Goal: Task Accomplishment & Management: Manage account settings

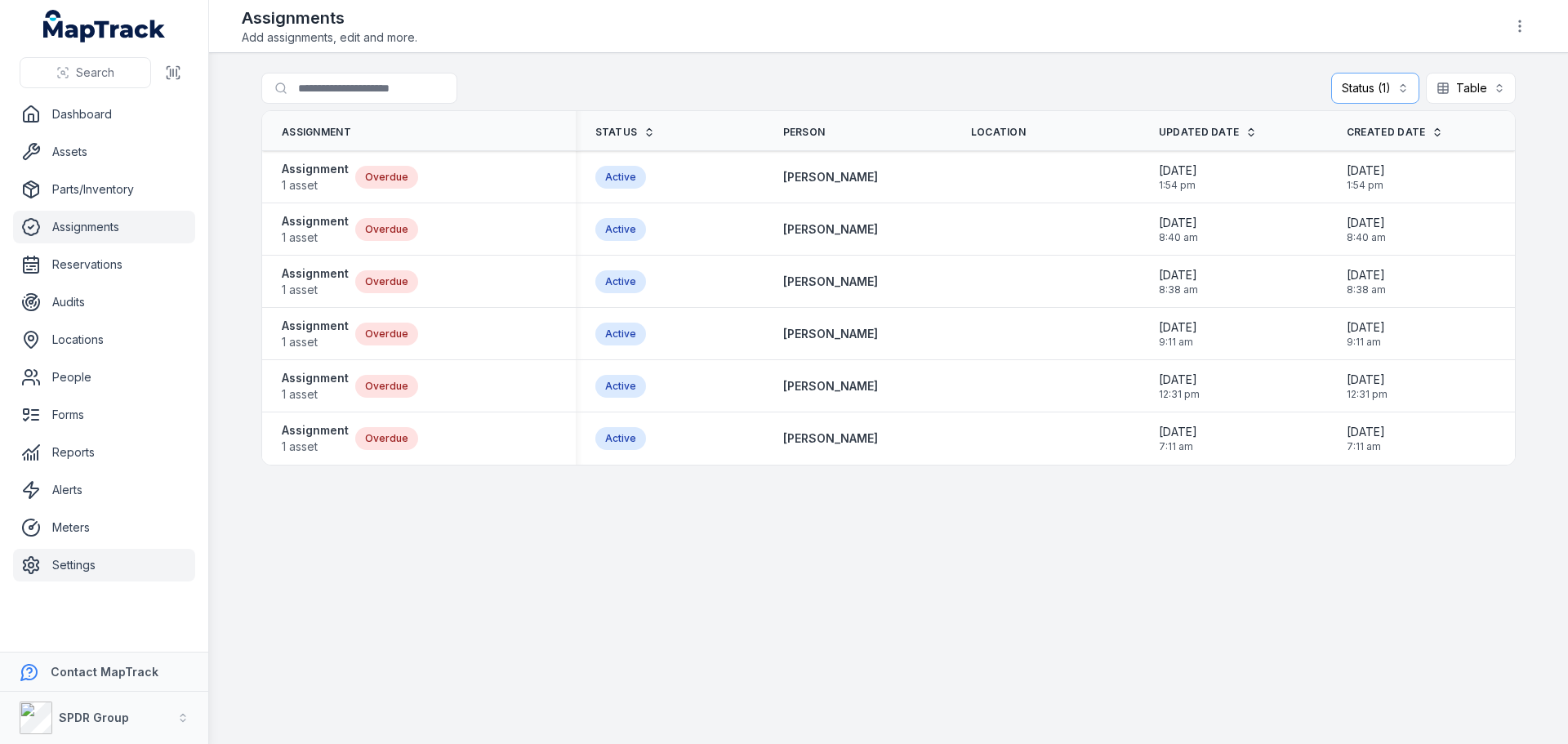
click at [82, 559] on link "Settings" at bounding box center [104, 566] width 182 height 33
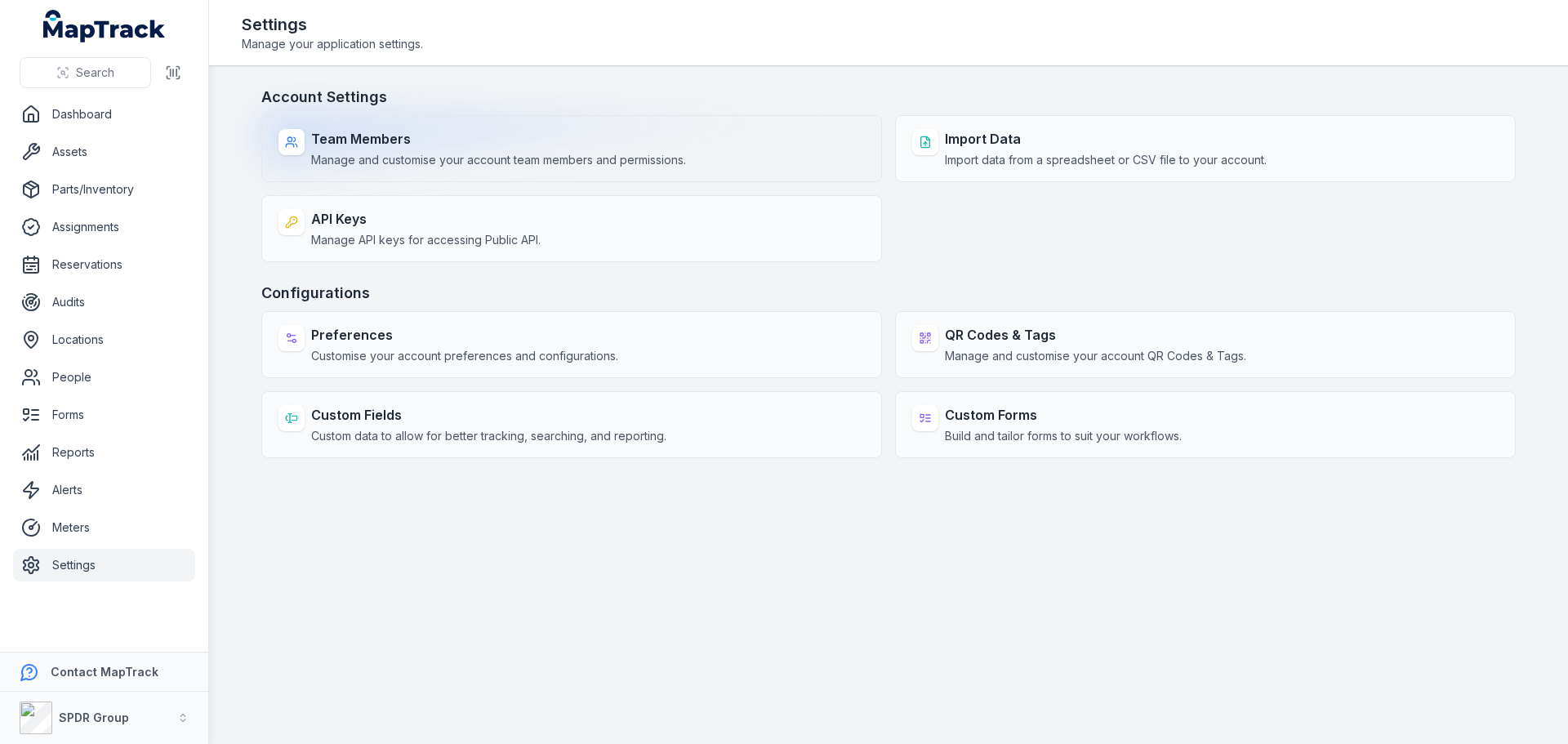
click at [352, 139] on strong "Team Members" at bounding box center [499, 138] width 375 height 20
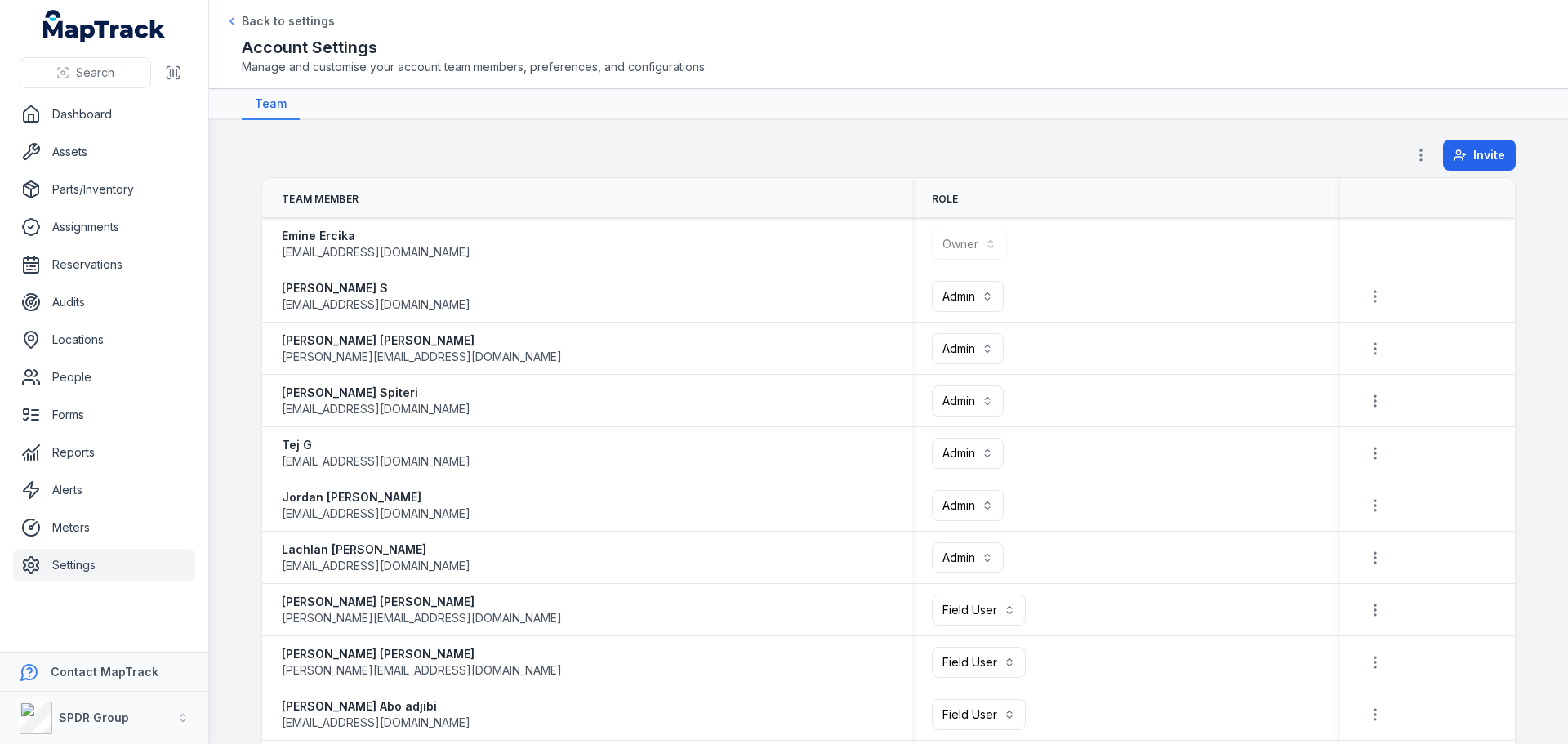
click at [478, 159] on div "Invite" at bounding box center [888, 158] width 1254 height 37
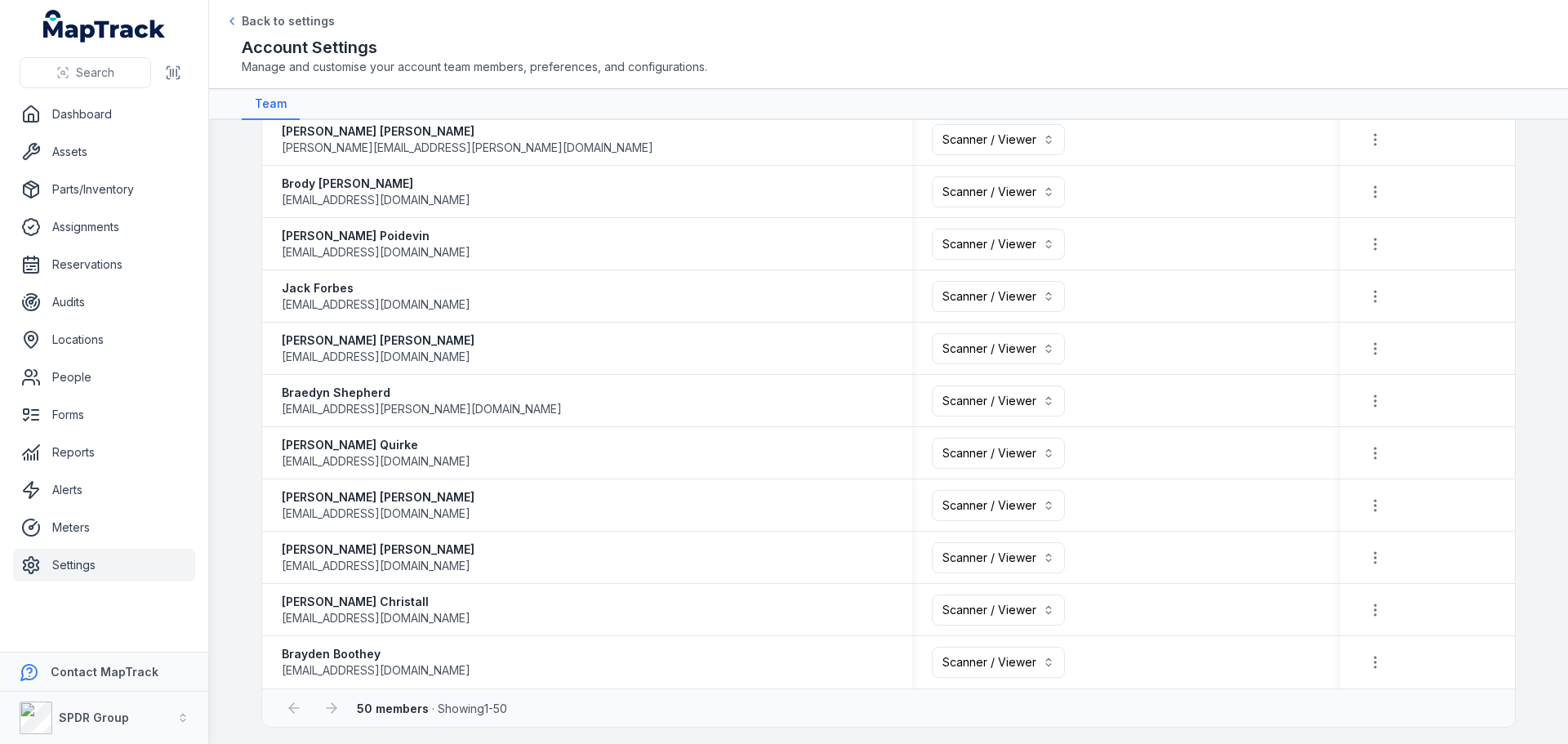
scroll to position [2146, 0]
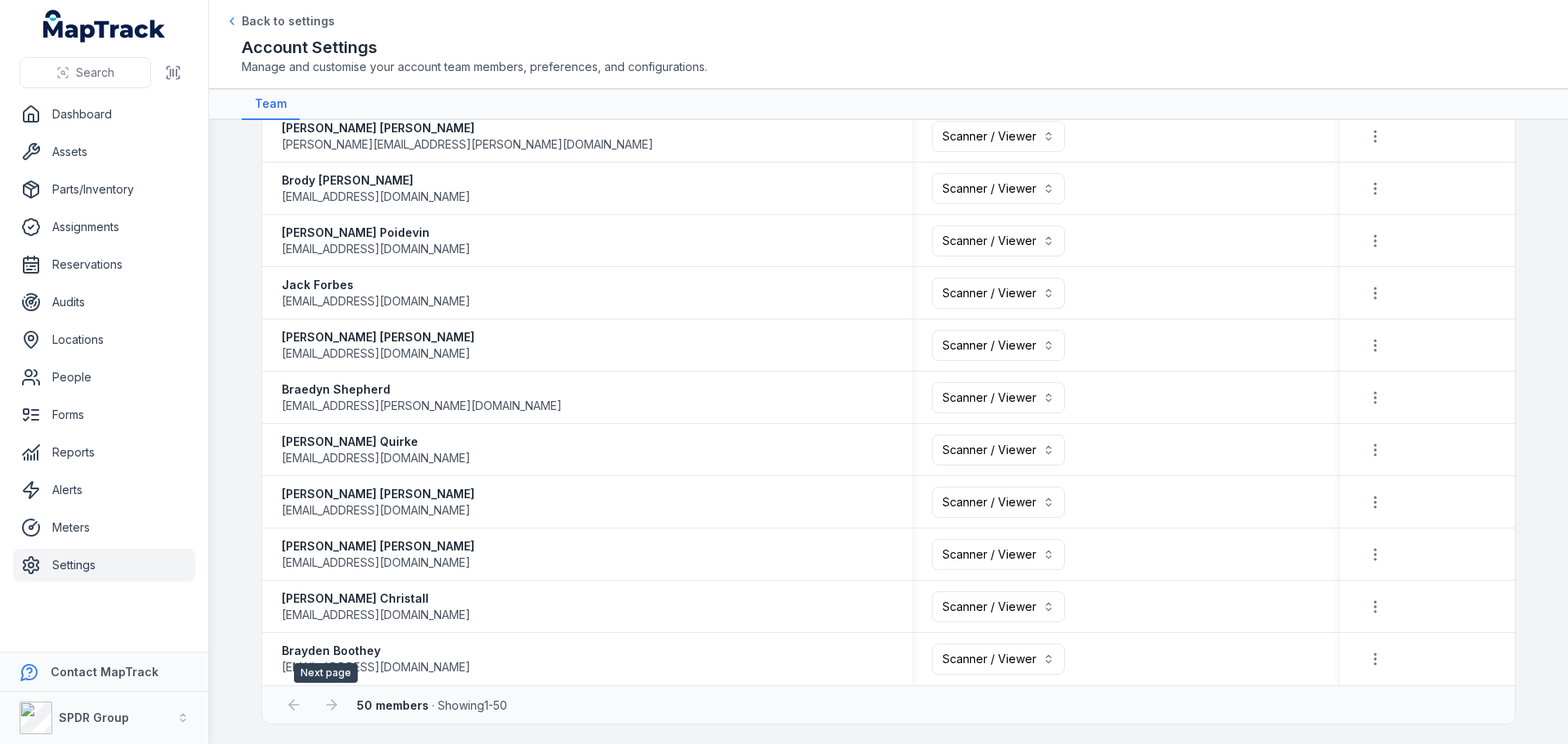
click at [330, 705] on div at bounding box center [332, 705] width 31 height 31
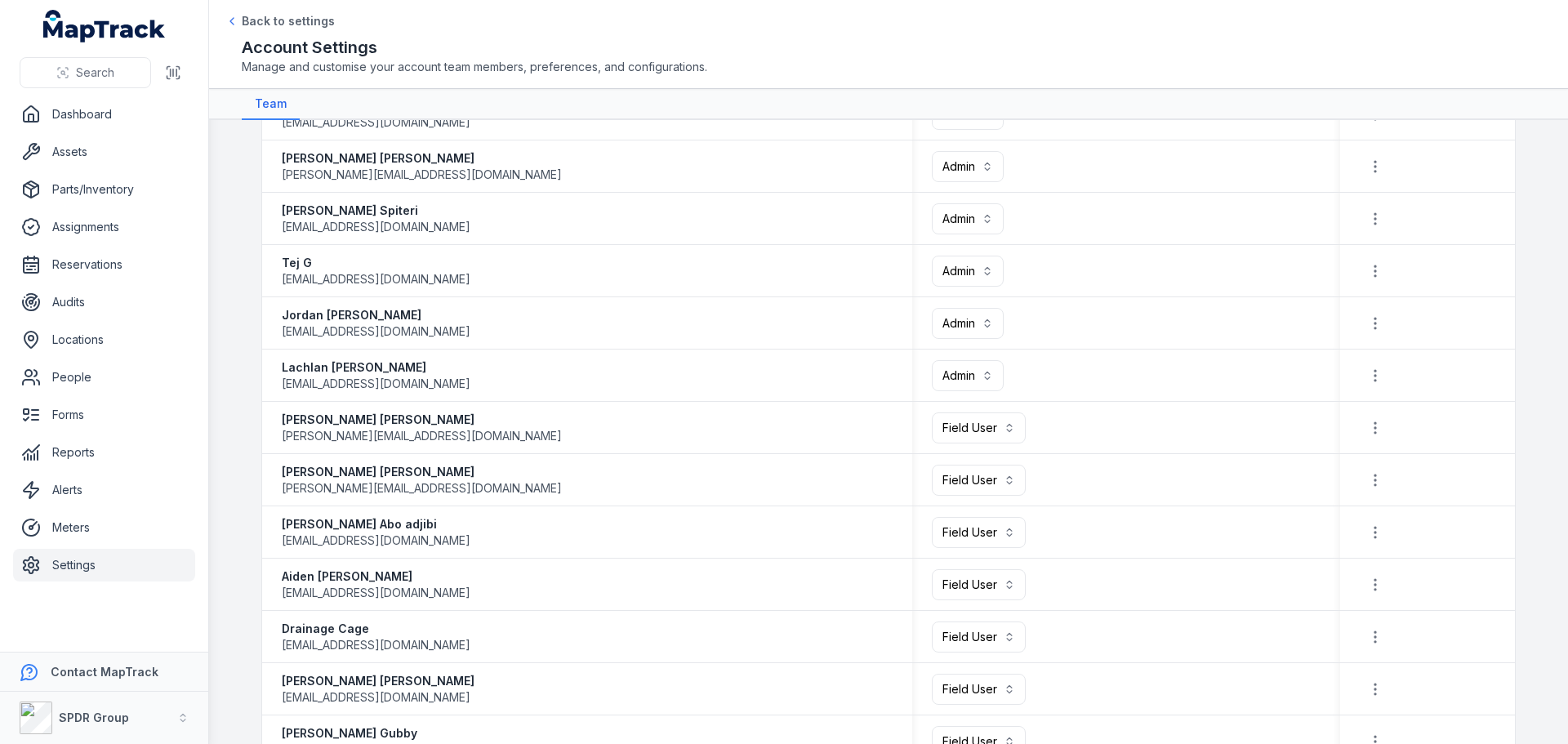
scroll to position [0, 0]
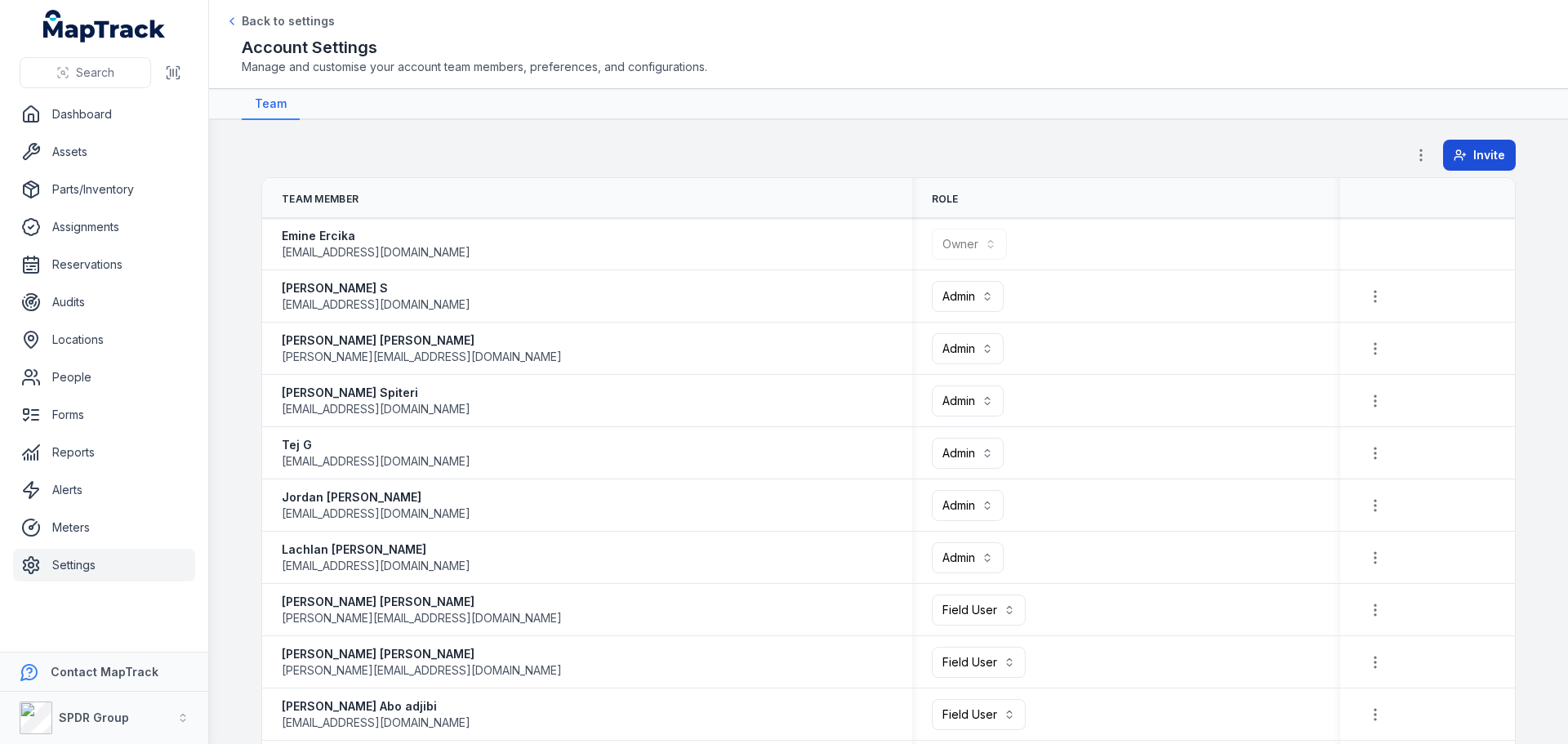
click at [1477, 148] on span "Invite" at bounding box center [1489, 155] width 32 height 17
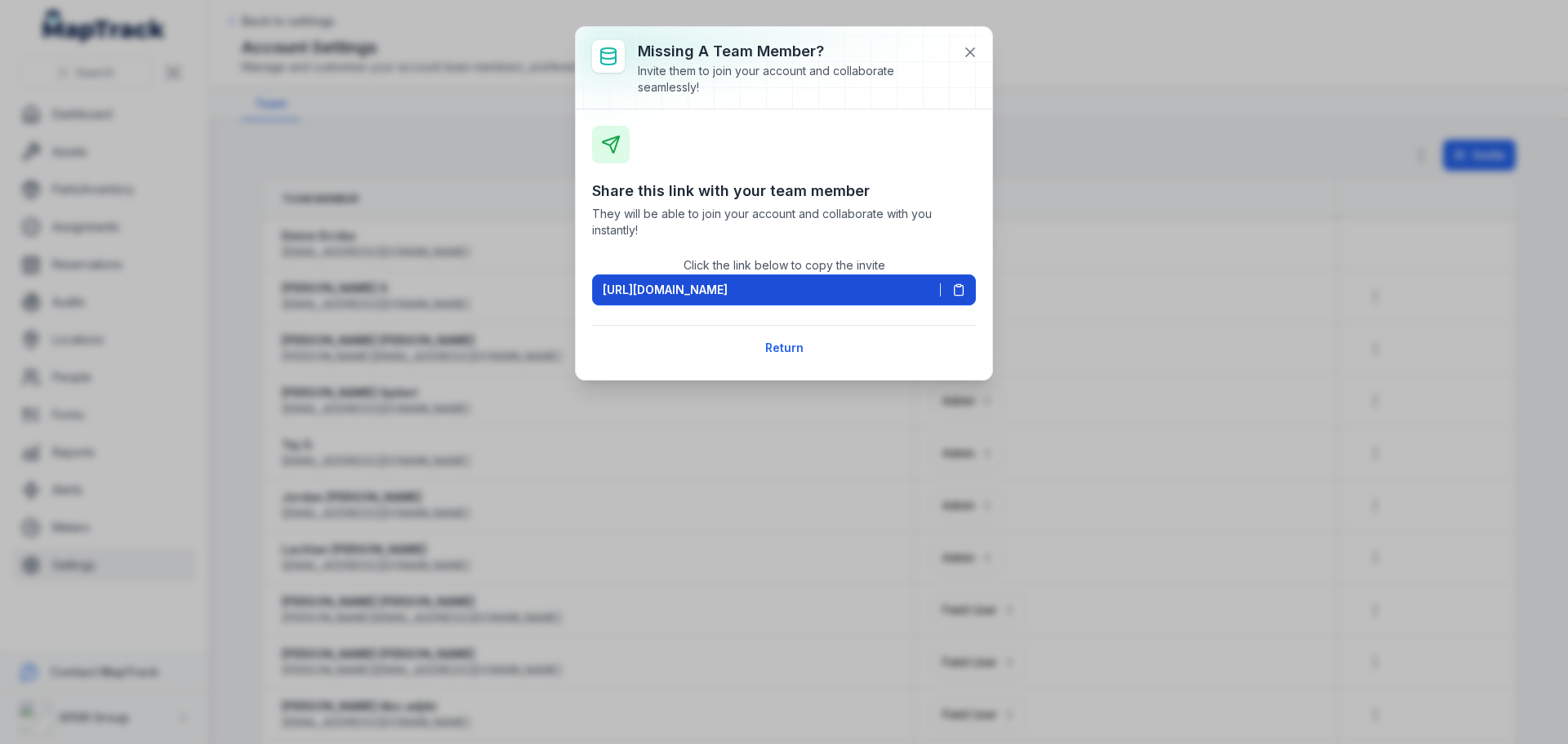
click at [727, 285] on span "[URL][DOMAIN_NAME]" at bounding box center [666, 290] width 125 height 17
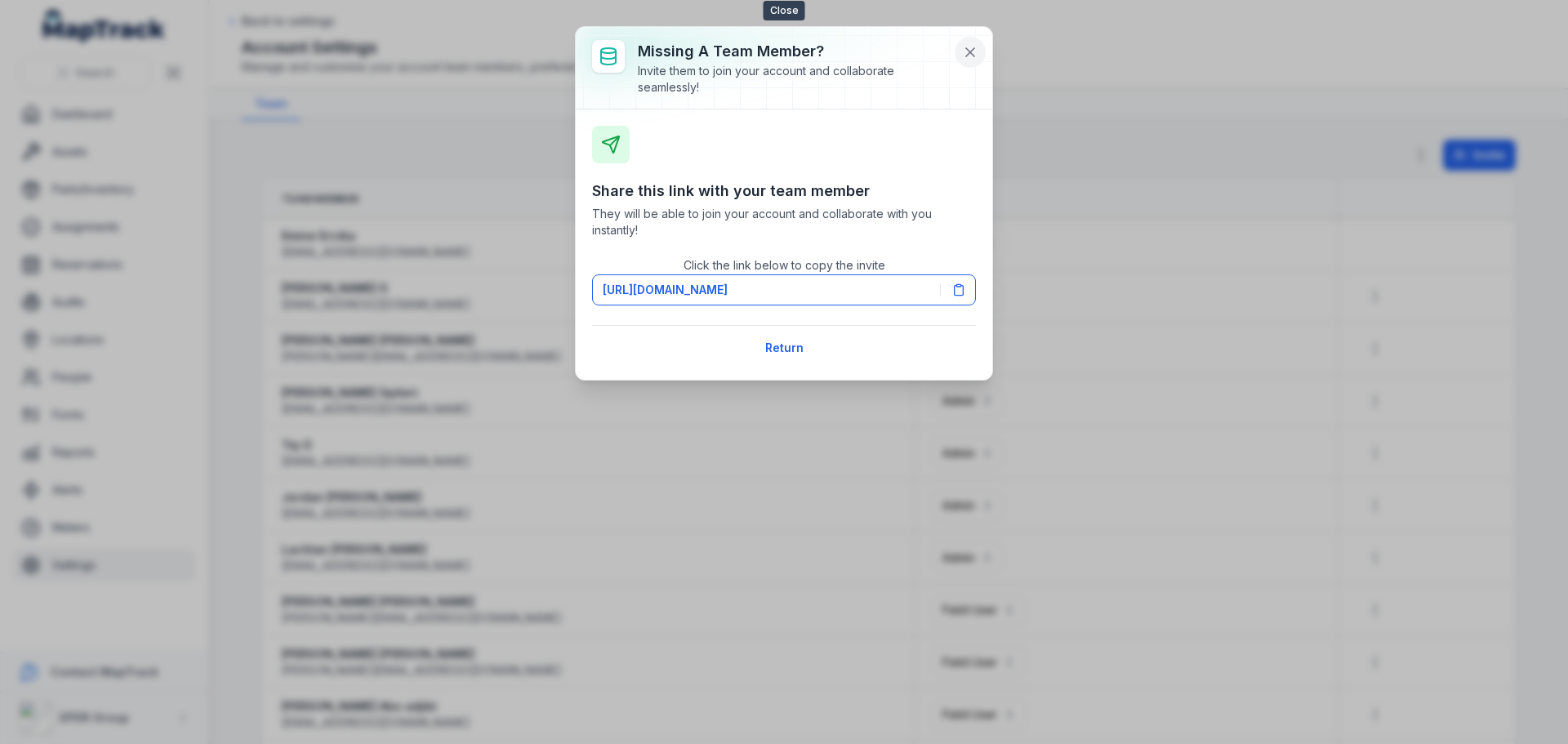
click at [964, 47] on icon at bounding box center [969, 52] width 17 height 17
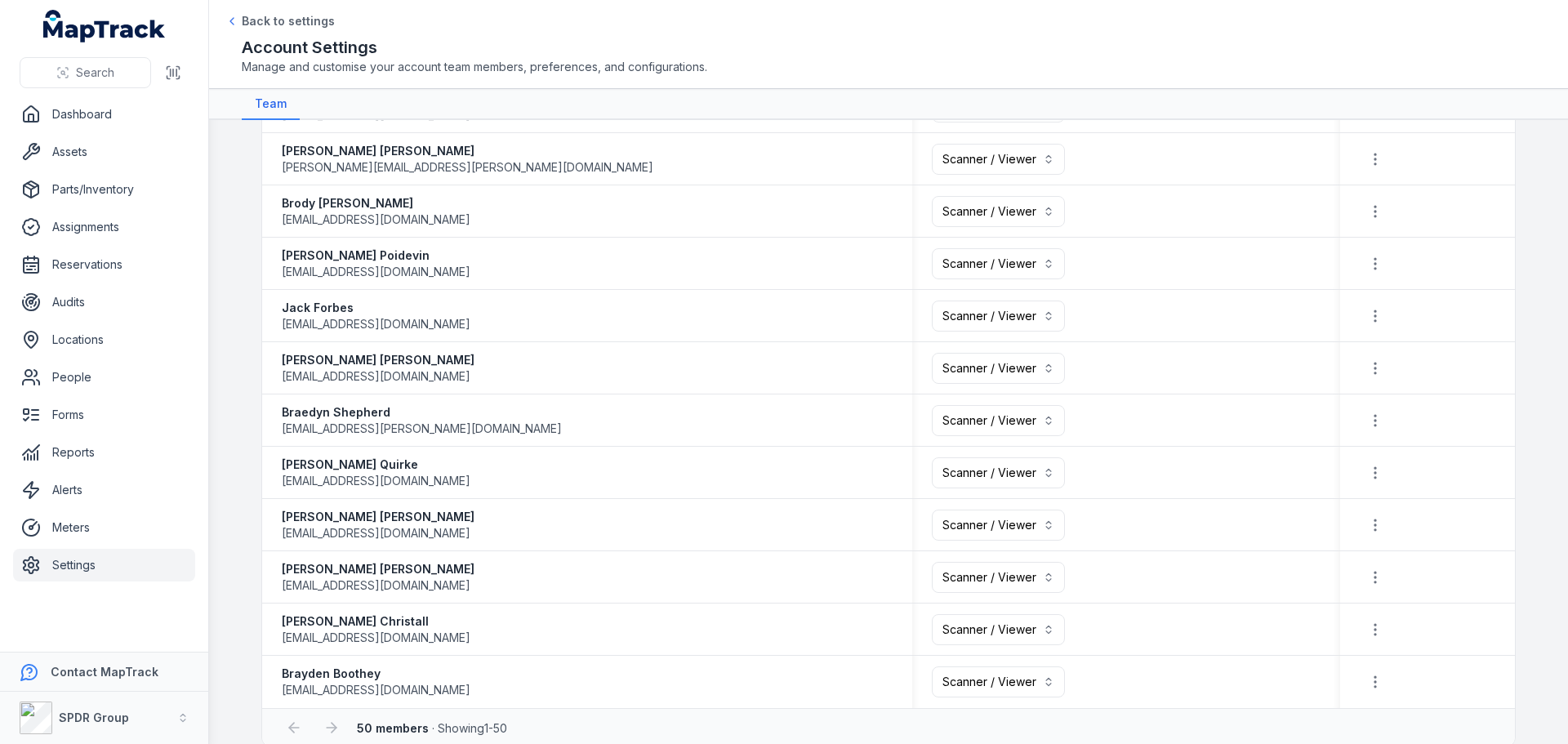
scroll to position [2146, 0]
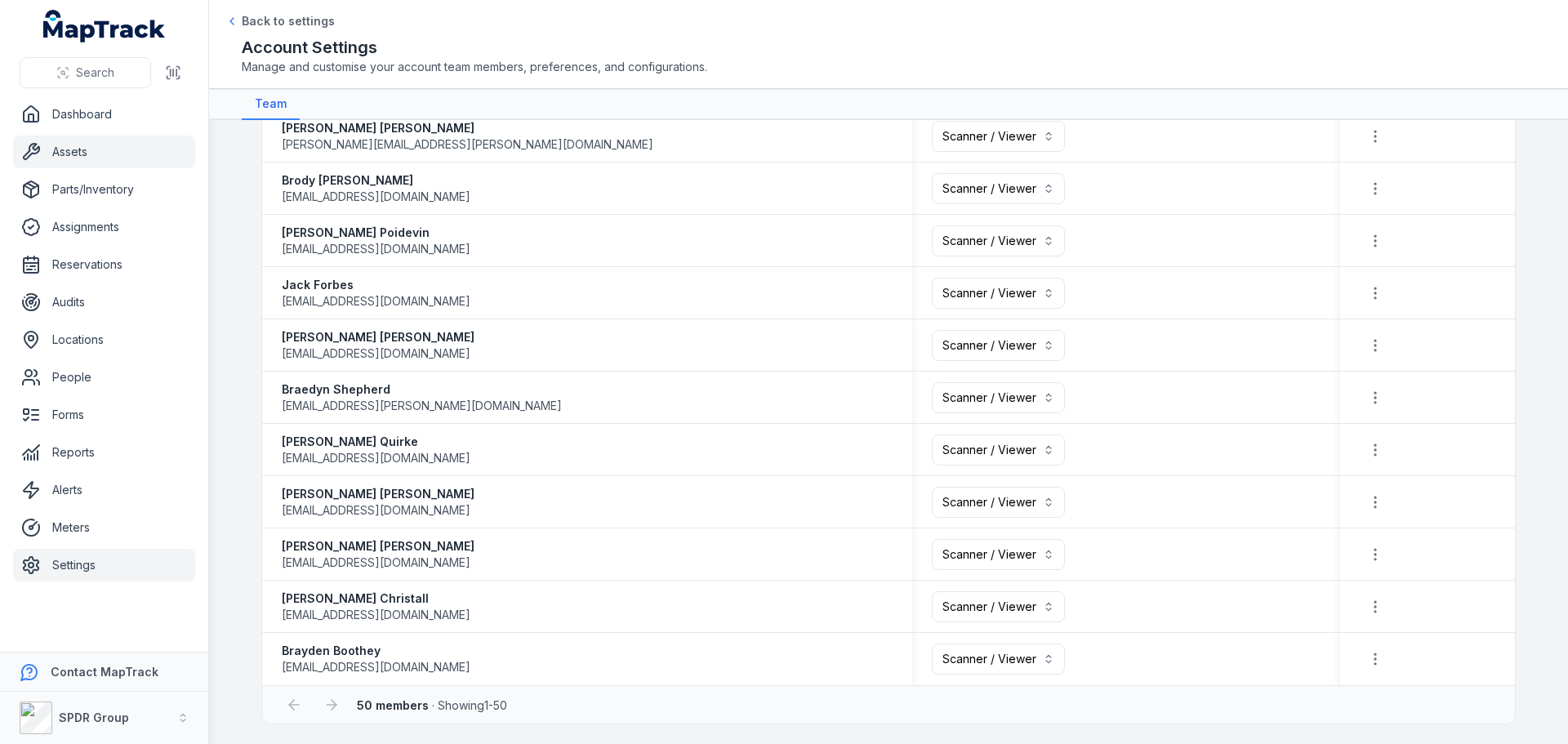
click at [55, 139] on link "Assets" at bounding box center [104, 152] width 182 height 33
